Goal: Register for event/course

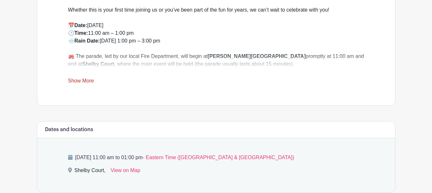
scroll to position [289, 0]
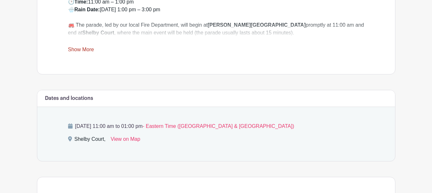
click at [87, 49] on link "Show More" at bounding box center [81, 51] width 26 height 8
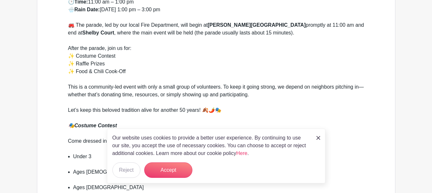
click at [221, 62] on div "After the parade, join us for: ✨ Costume Contest ✨ Raffle Prizes ✨ Food & Chili…" at bounding box center [216, 63] width 296 height 39
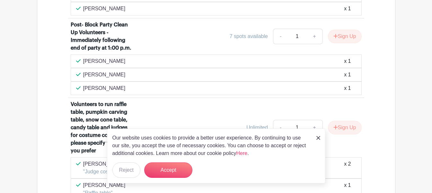
click at [318, 138] on img at bounding box center [319, 138] width 4 height 4
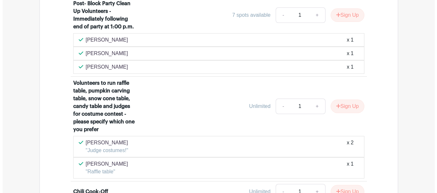
scroll to position [1685, 0]
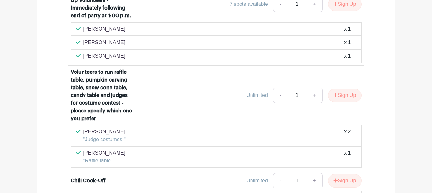
click at [92, 68] on div "Volunteers to run raffle table, pumpkin carving table, snow cone table, candy t…" at bounding box center [103, 95] width 65 height 54
drag, startPoint x: 85, startPoint y: 65, endPoint x: 125, endPoint y: 68, distance: 40.6
click at [125, 68] on div "Volunteers to run raffle table, pumpkin carving table, snow cone table, candy t…" at bounding box center [103, 95] width 65 height 54
copy div "snow cone table"
click at [349, 88] on button "Sign Up" at bounding box center [345, 95] width 34 height 14
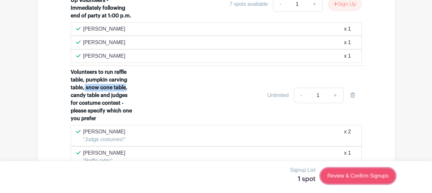
click at [356, 174] on link "Review & Confirm Signups" at bounding box center [358, 175] width 75 height 15
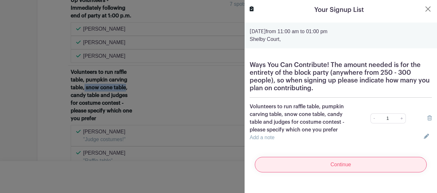
click at [338, 163] on input "Continue" at bounding box center [341, 164] width 172 height 15
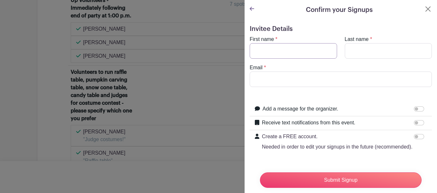
click at [284, 50] on input "First name" at bounding box center [293, 50] width 87 height 15
type input "[PERSON_NAME]"
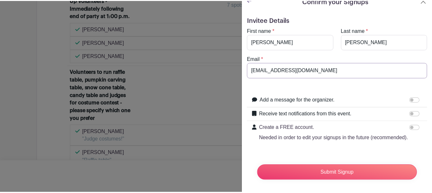
scroll to position [0, 0]
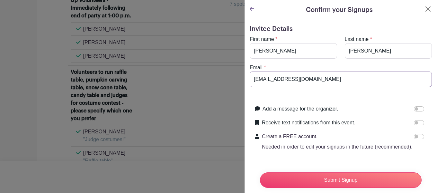
type input "[EMAIL_ADDRESS][DOMAIN_NAME]"
click at [414, 108] on input "Add a message for the organizer." at bounding box center [419, 108] width 10 height 5
checkbox input "true"
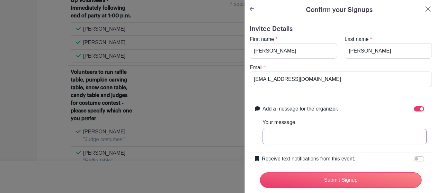
click at [324, 133] on input "Your message" at bounding box center [345, 136] width 164 height 15
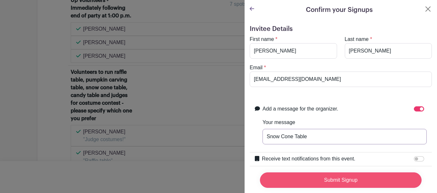
type input "Snow Cone Table"
click at [358, 174] on input "Submit Signup" at bounding box center [341, 179] width 162 height 15
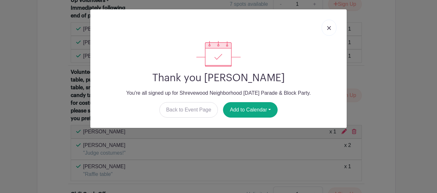
click at [328, 26] on img at bounding box center [329, 28] width 4 height 4
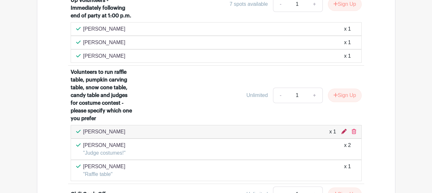
click at [345, 129] on icon at bounding box center [344, 131] width 5 height 5
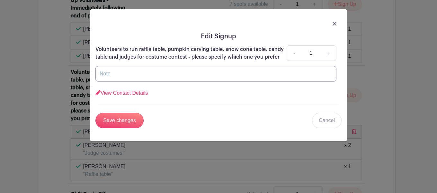
drag, startPoint x: 174, startPoint y: 78, endPoint x: 171, endPoint y: 78, distance: 3.3
click at [174, 78] on input "text" at bounding box center [215, 73] width 241 height 15
type input "Snow Cone Table"
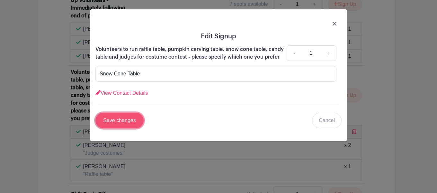
click at [122, 123] on input "Save changes" at bounding box center [119, 120] width 48 height 15
